Goal: Information Seeking & Learning: Understand process/instructions

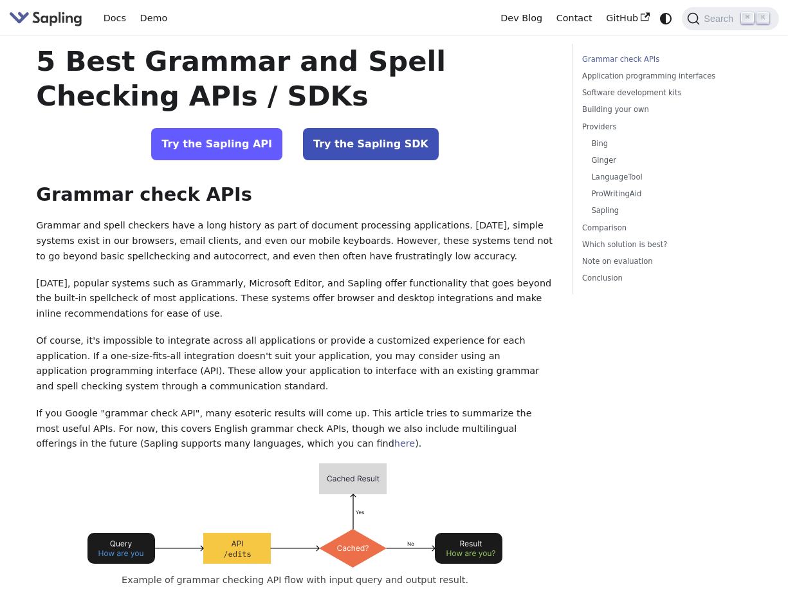
click at [233, 138] on link "Try the Sapling API" at bounding box center [216, 144] width 131 height 32
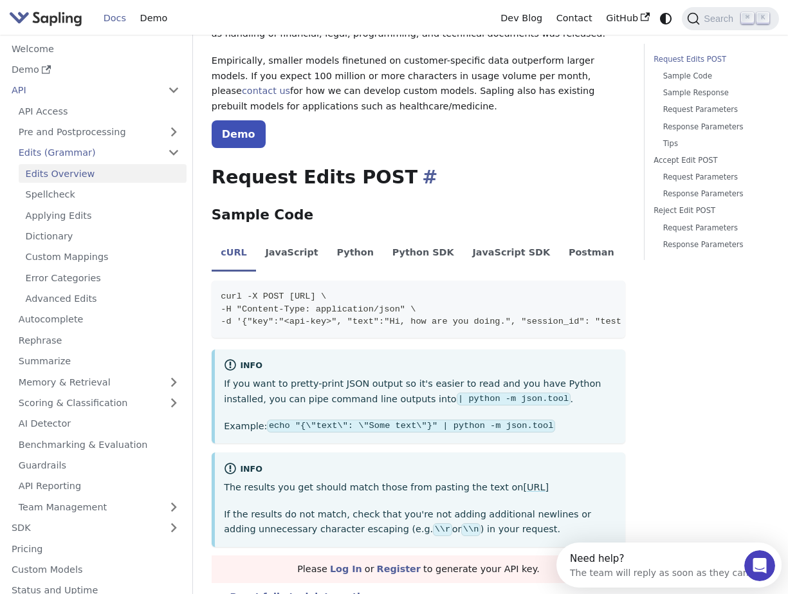
scroll to position [196, 0]
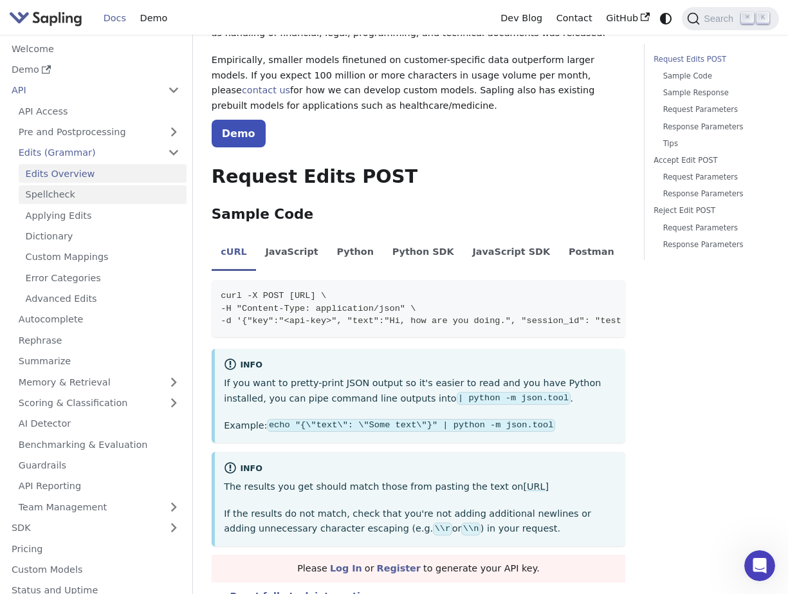
click at [53, 192] on link "Spellcheck" at bounding box center [103, 194] width 168 height 19
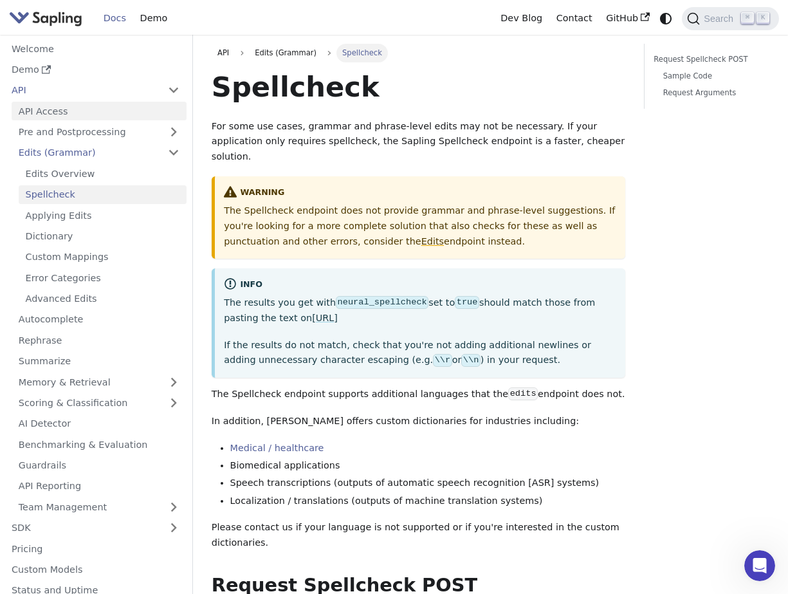
click at [65, 114] on link "API Access" at bounding box center [99, 111] width 175 height 19
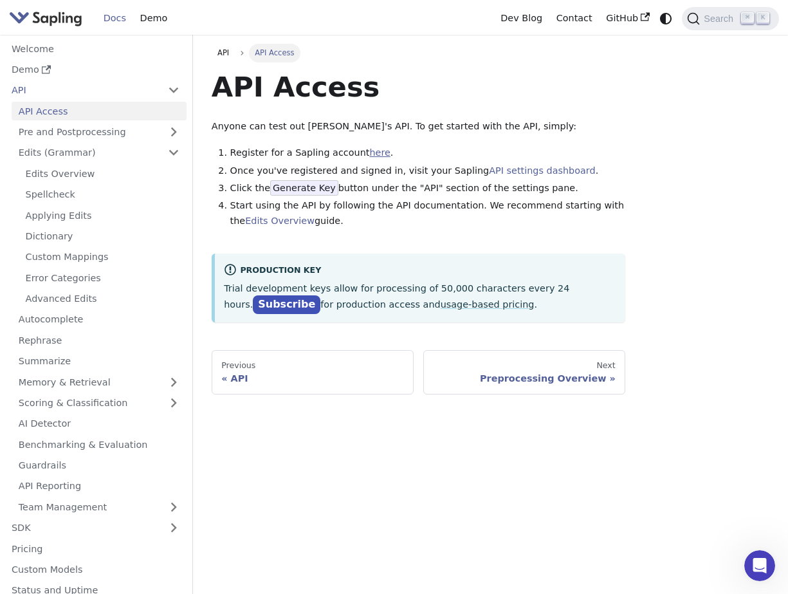
click at [370, 151] on link "here" at bounding box center [379, 152] width 21 height 10
click at [75, 186] on link "Spellcheck" at bounding box center [103, 194] width 168 height 19
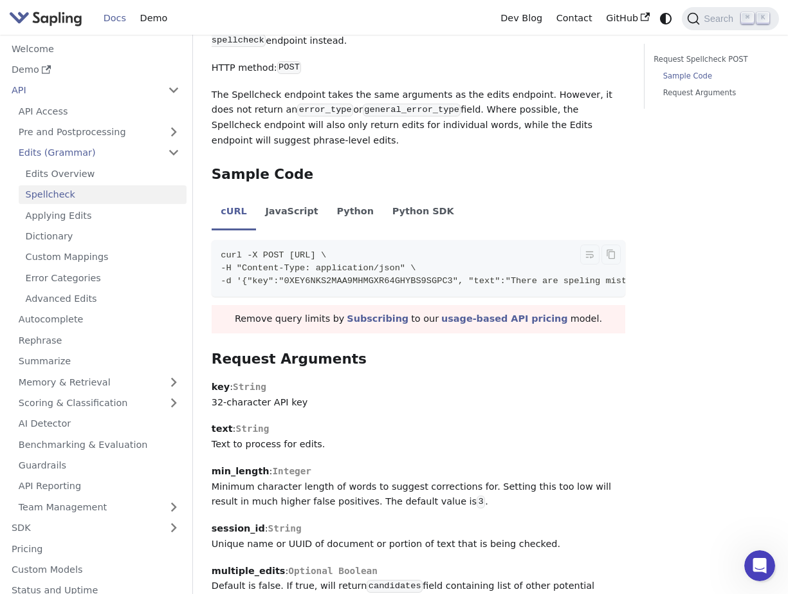
click at [316, 276] on span "-d '{"key":"0XEY6NKS2MAA9MHMGXR64GHYBS9SGPC3", "text":"There are speling mistak…" at bounding box center [537, 281] width 632 height 10
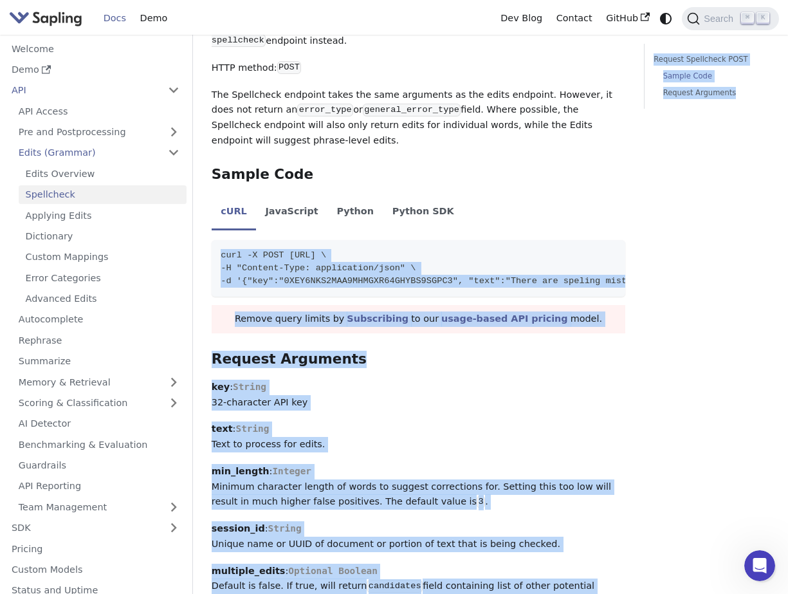
scroll to position [0, 267]
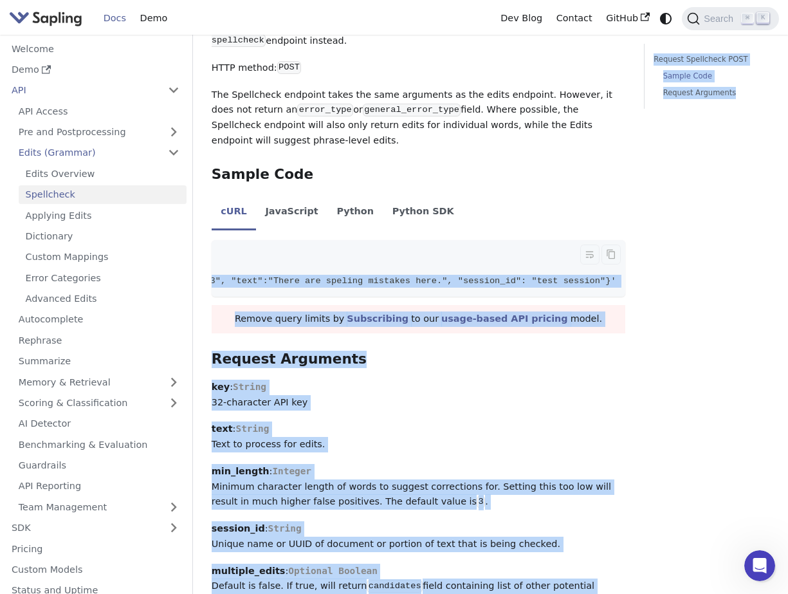
drag, startPoint x: 219, startPoint y: 243, endPoint x: 614, endPoint y: 266, distance: 394.9
click at [614, 266] on code "curl -X POST [URL] \ -H "Content-Type: application/json" \ -d '{"key":"0XEY6NKS…" at bounding box center [299, 268] width 651 height 57
copy code "curl -X POST [URL] \ -H "Content-Type: application/json" \ -d '{"key":"0XEY6NKS…"
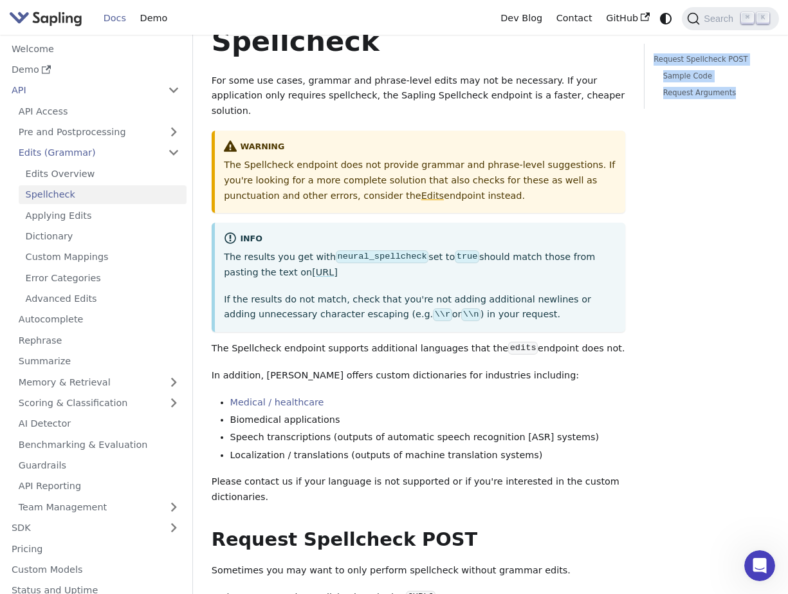
scroll to position [0, 0]
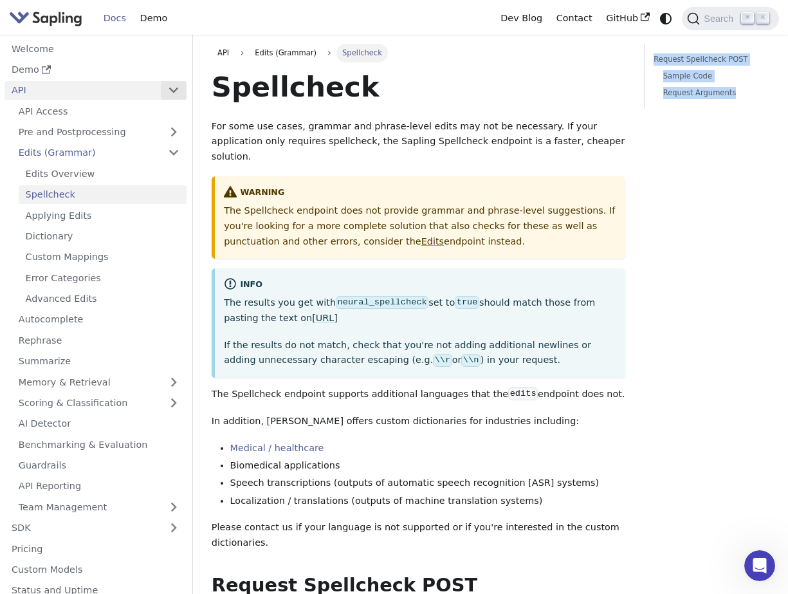
click at [175, 91] on button "Collapse sidebar category 'API'" at bounding box center [174, 90] width 26 height 19
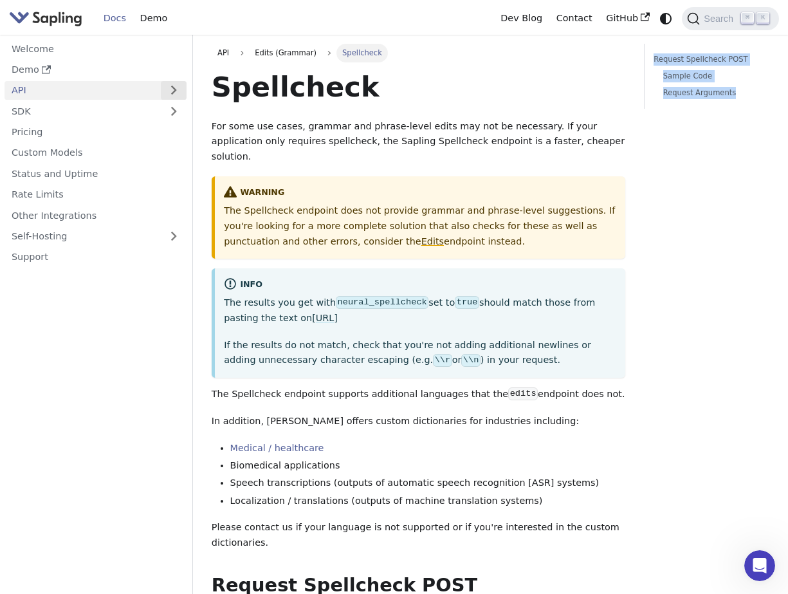
click at [175, 91] on button "Expand sidebar category 'API'" at bounding box center [174, 90] width 26 height 19
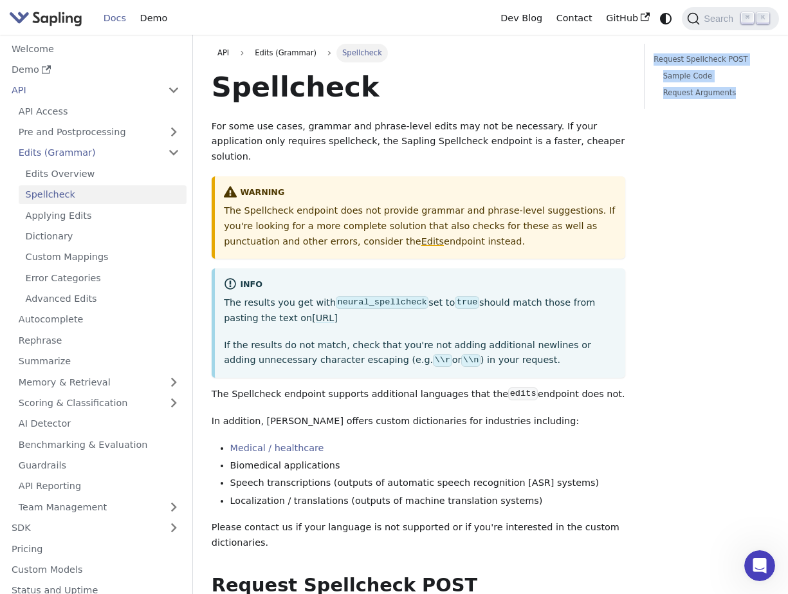
scroll to position [93, 0]
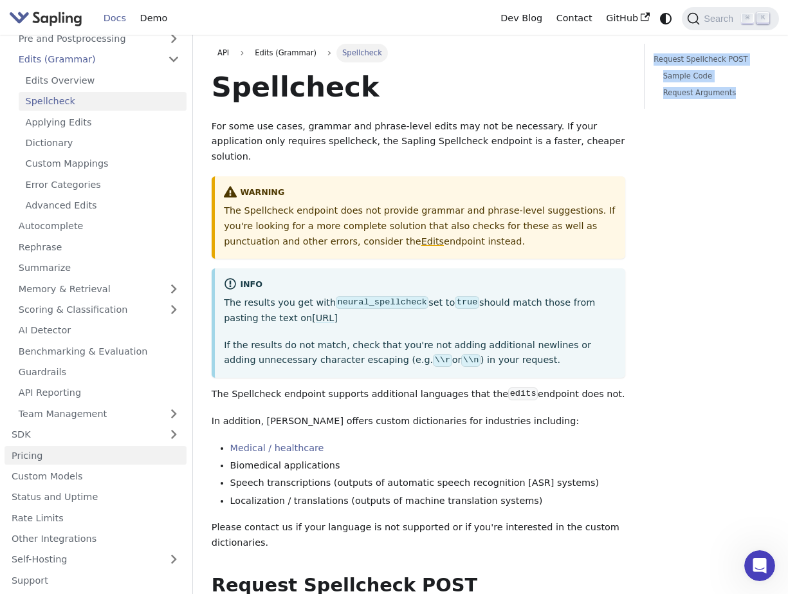
click at [63, 455] on link "Pricing" at bounding box center [96, 455] width 182 height 19
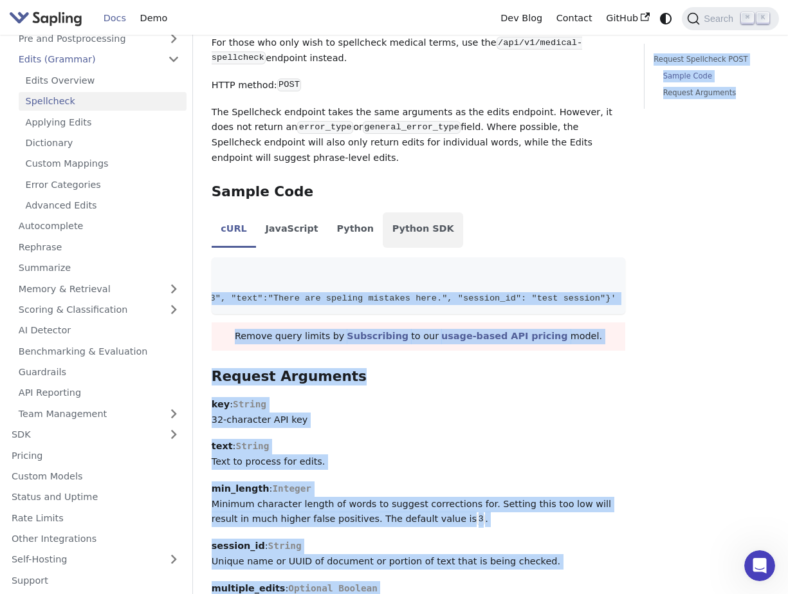
scroll to position [627, 0]
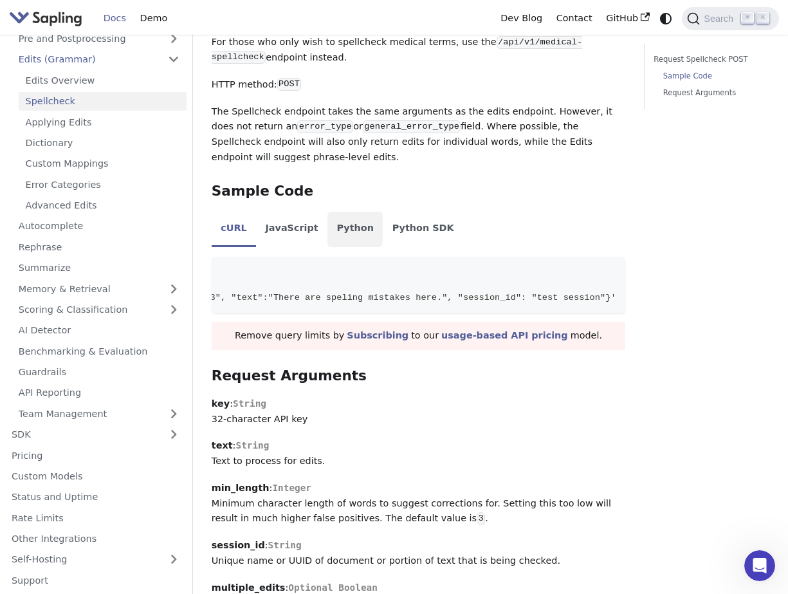
click at [345, 216] on li "Python" at bounding box center [354, 230] width 55 height 36
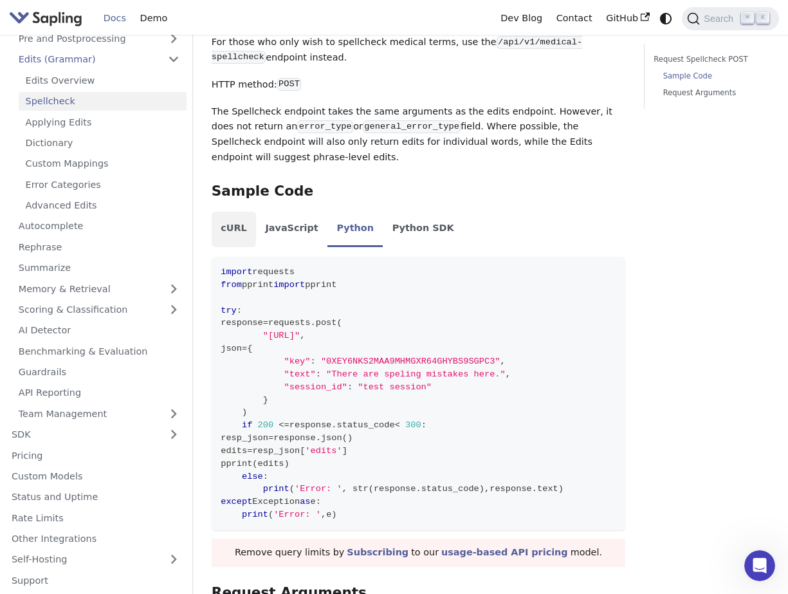
click at [233, 221] on li "cURL" at bounding box center [234, 230] width 44 height 36
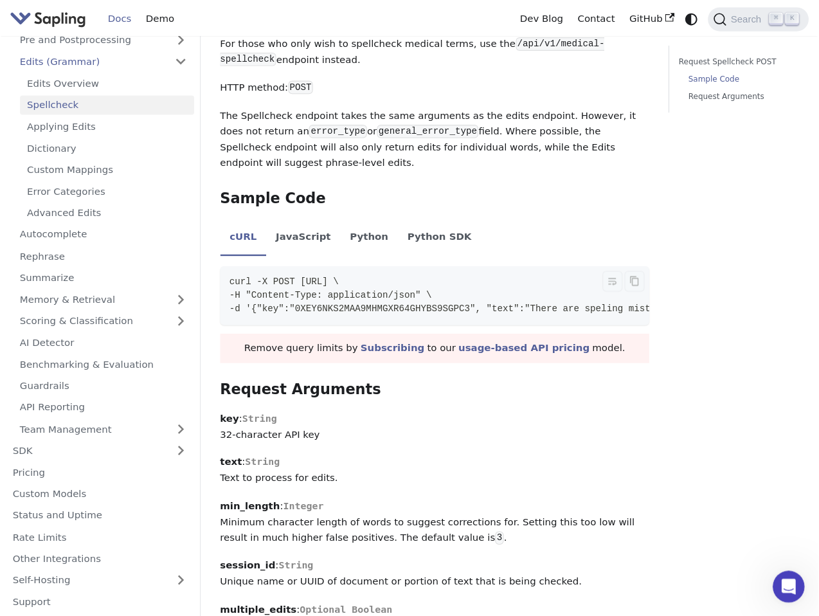
scroll to position [0, 0]
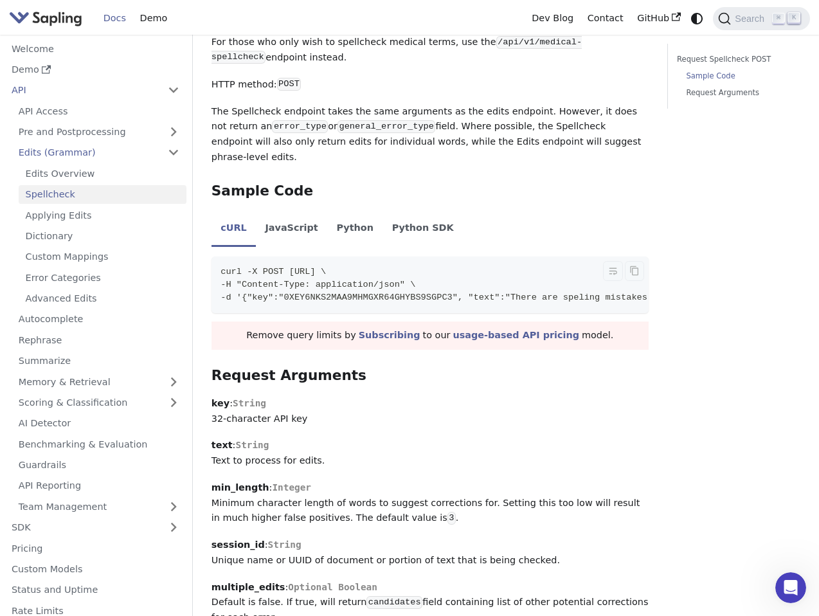
drag, startPoint x: 290, startPoint y: 227, endPoint x: 446, endPoint y: 228, distance: 155.6
click at [326, 267] on span "curl -X POST [URL] \" at bounding box center [273, 272] width 105 height 10
copy span "[URL]"
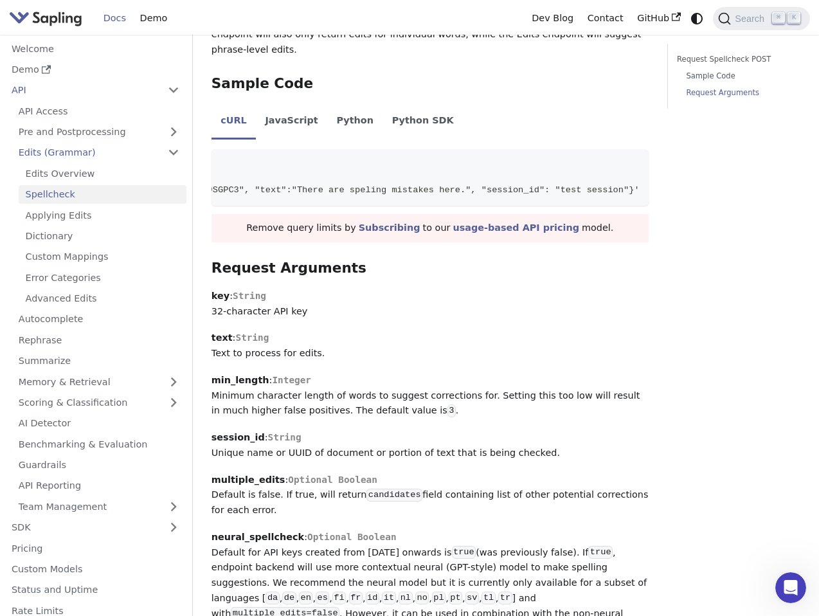
scroll to position [757, 0]
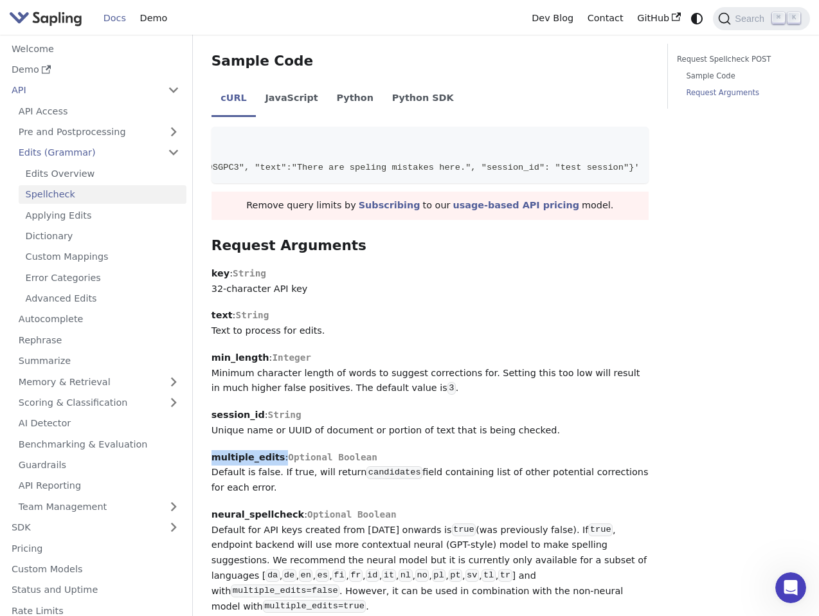
drag, startPoint x: 233, startPoint y: 417, endPoint x: 279, endPoint y: 414, distance: 45.8
click at [279, 450] on p "multiple_edits : Optional Boolean Default is false. If true, will return candid…" at bounding box center [430, 473] width 437 height 46
copy p "multiple_edits :"
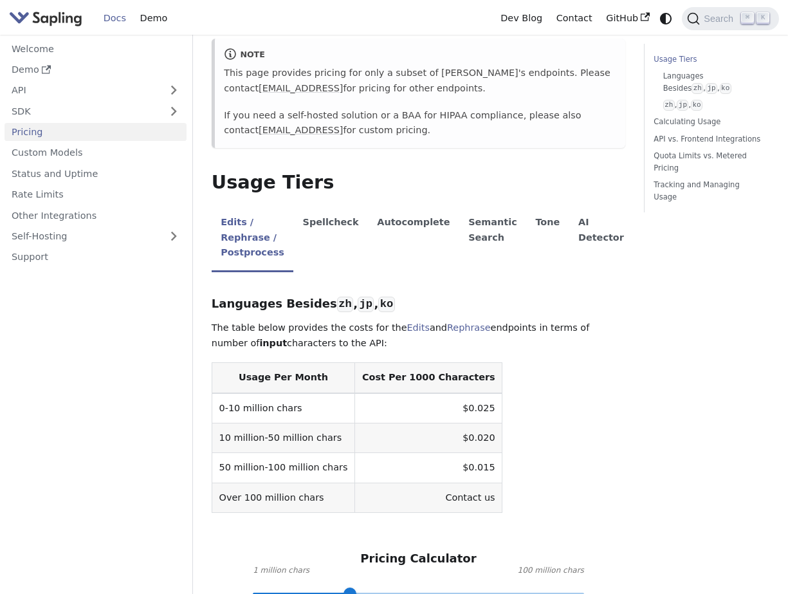
scroll to position [156, 0]
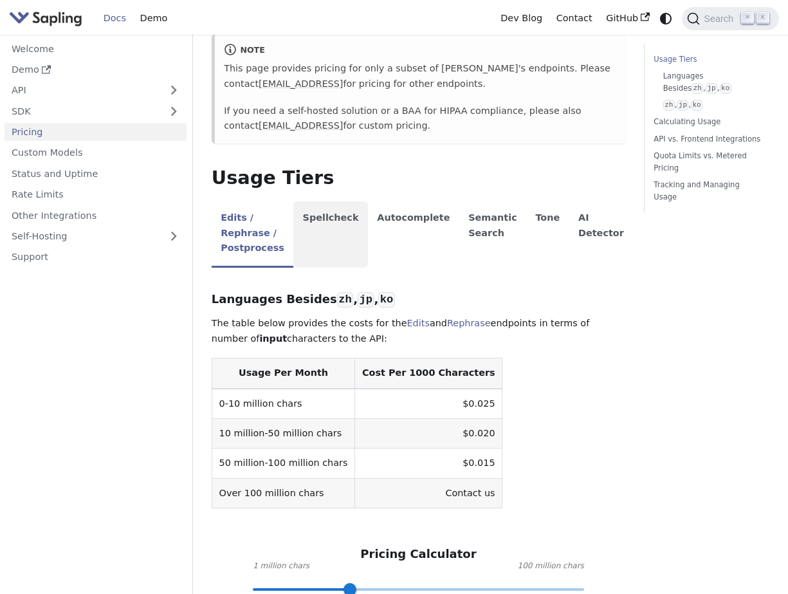
click at [325, 212] on li "Spellcheck" at bounding box center [330, 234] width 75 height 66
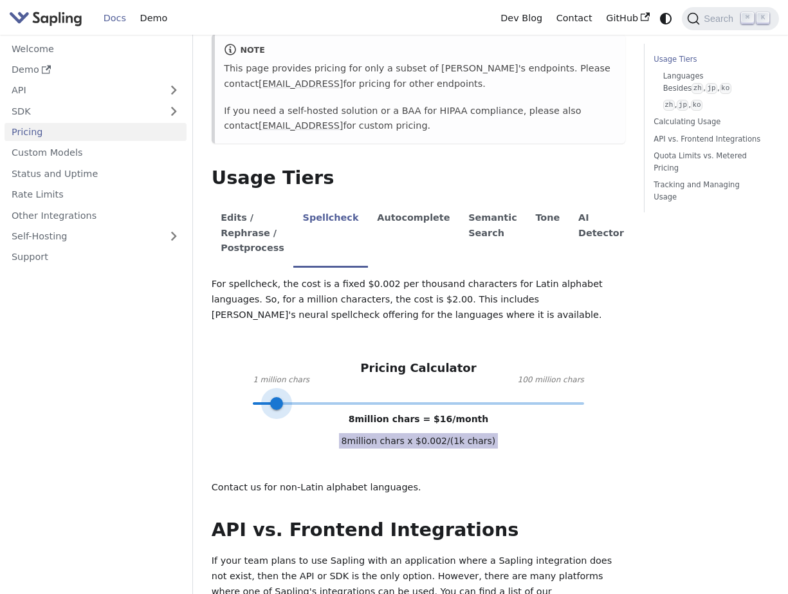
drag, startPoint x: 341, startPoint y: 405, endPoint x: 277, endPoint y: 406, distance: 63.7
click at [277, 406] on span at bounding box center [276, 403] width 13 height 13
type input "10"
drag, startPoint x: 277, startPoint y: 406, endPoint x: 286, endPoint y: 401, distance: 9.8
click at [284, 402] on span at bounding box center [283, 403] width 13 height 13
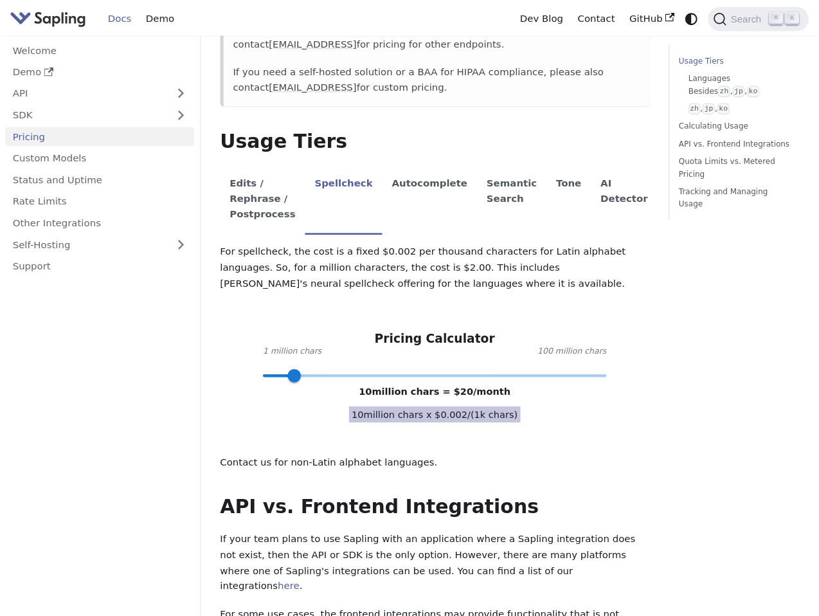
scroll to position [198, 0]
